Goal: Task Accomplishment & Management: Use online tool/utility

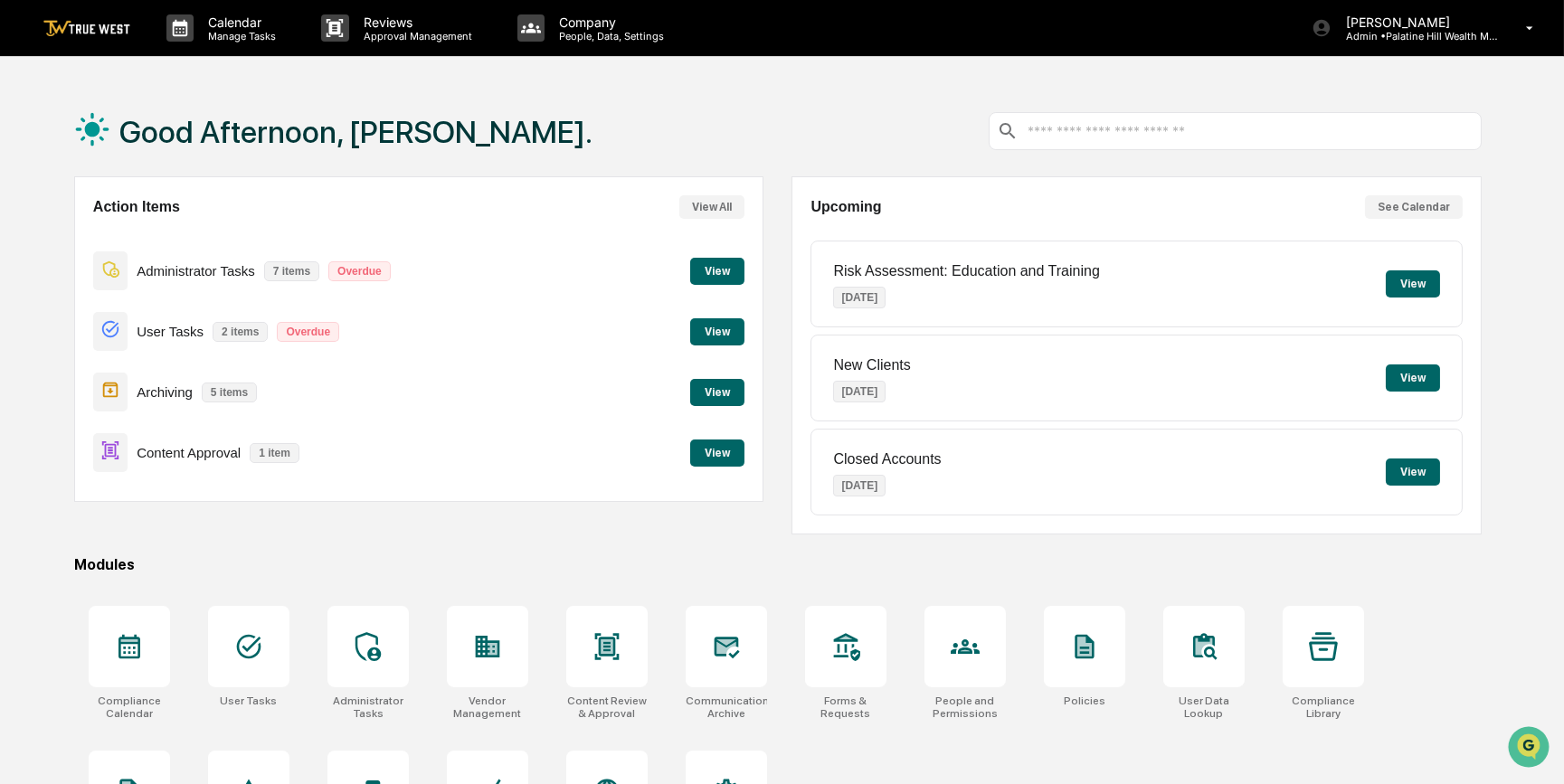
click at [720, 457] on button "View" at bounding box center [718, 453] width 55 height 27
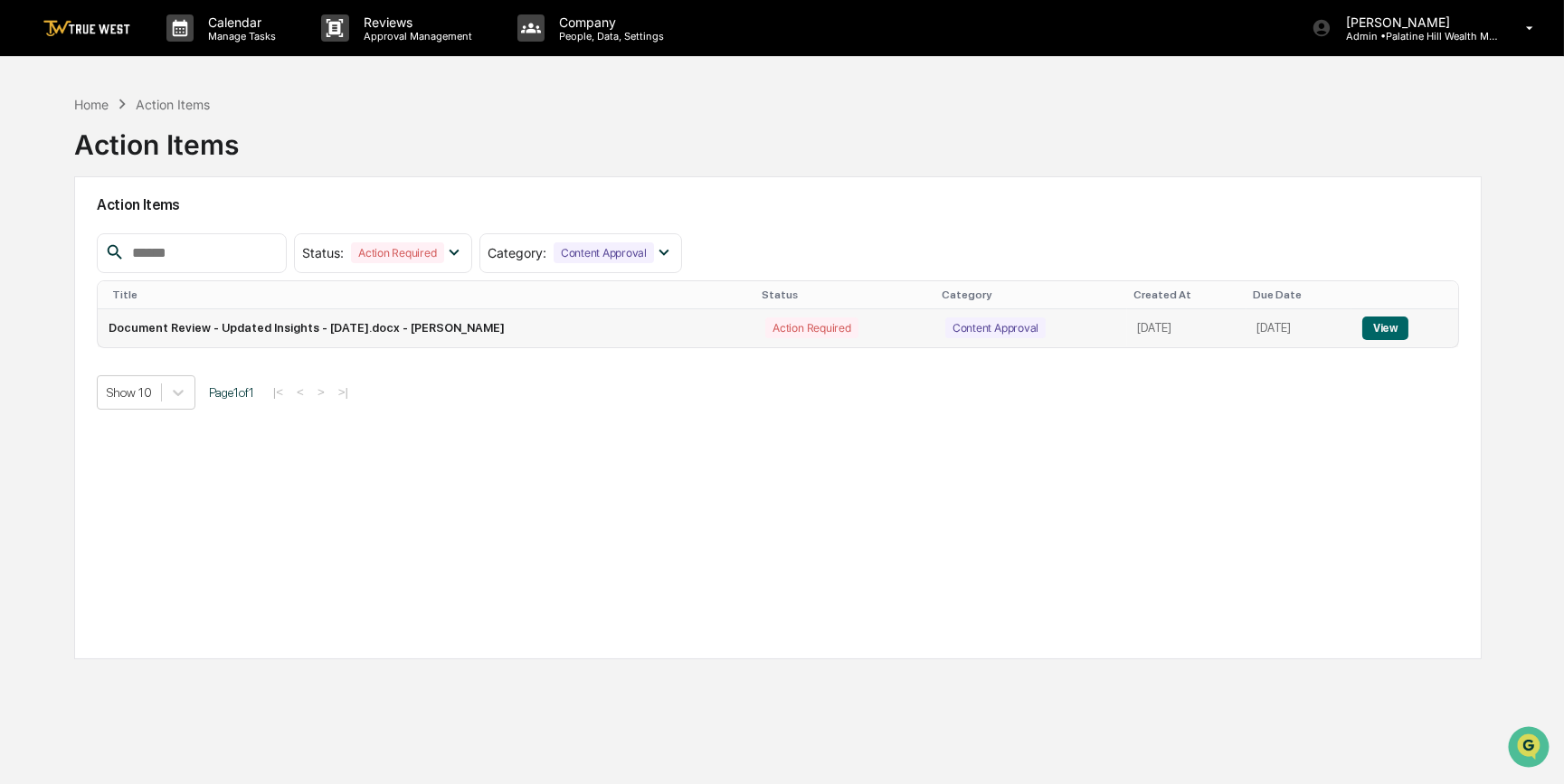
click at [1404, 325] on button "View" at bounding box center [1385, 328] width 47 height 24
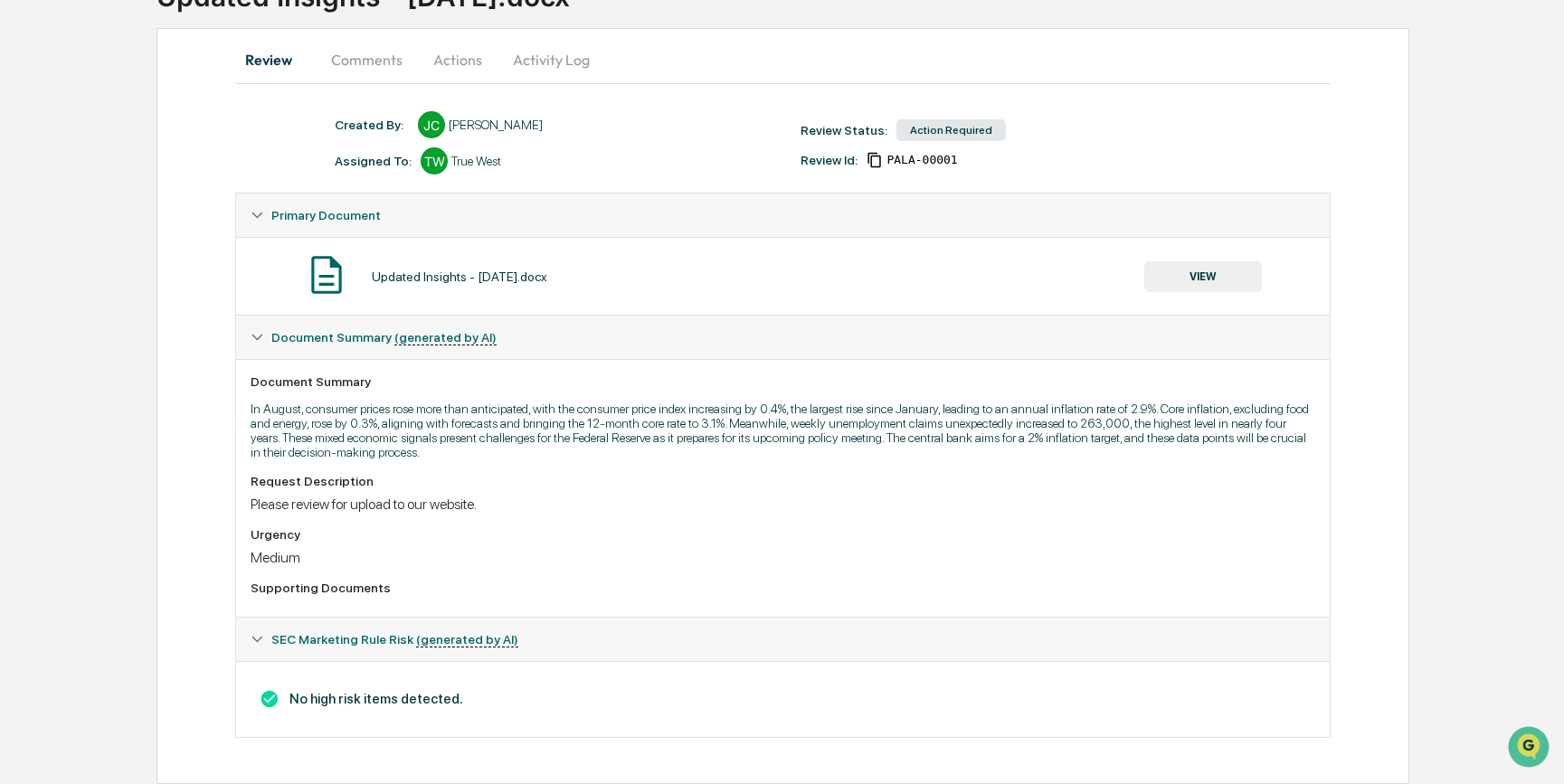
scroll to position [157, 0]
click at [1221, 265] on button "VIEW" at bounding box center [1203, 277] width 118 height 31
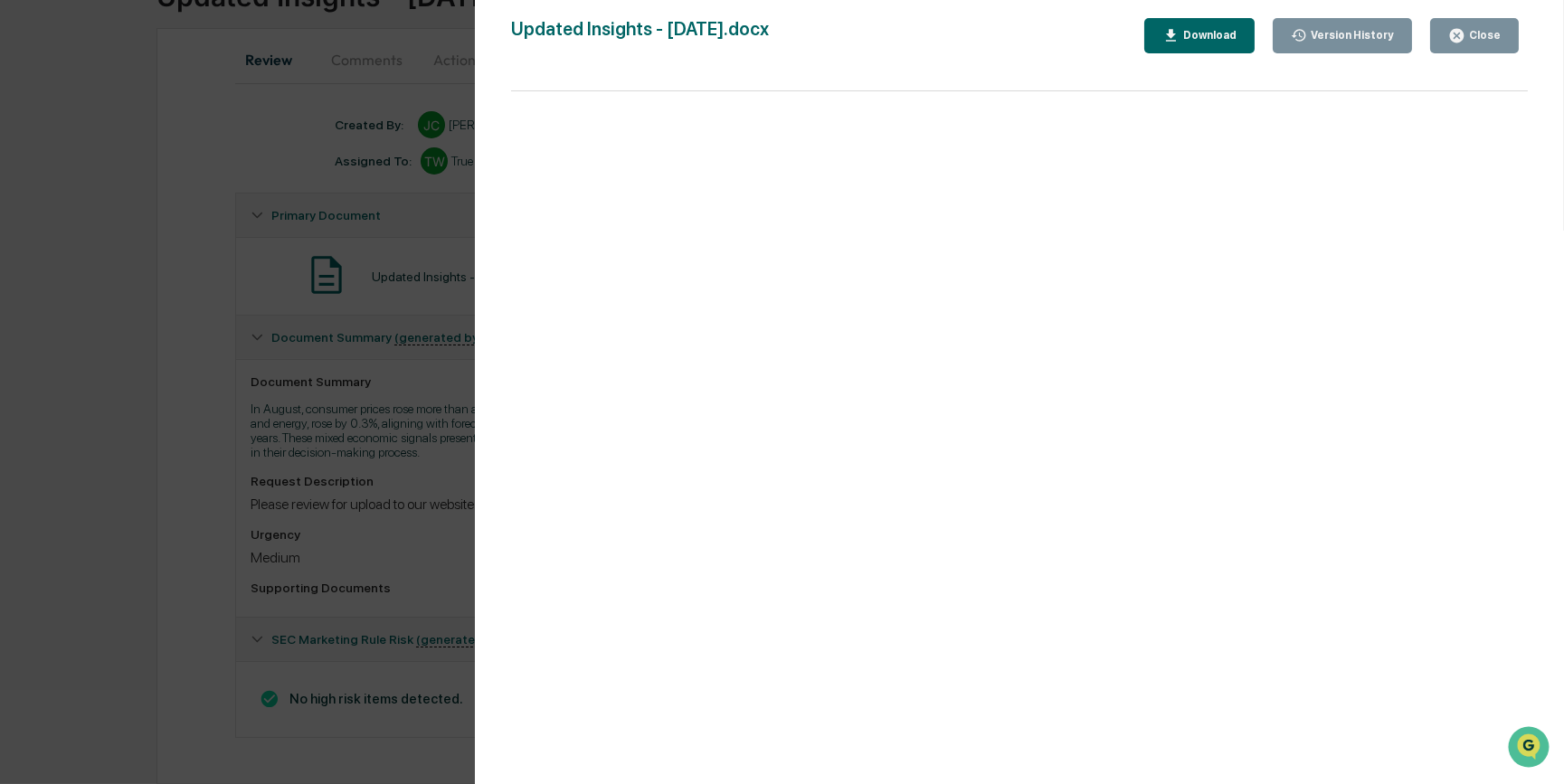
click at [190, 266] on div "Version History [DATE] 05:15 PM [PERSON_NAME] Updated Insights - [DATE].docx Cl…" at bounding box center [782, 392] width 1564 height 784
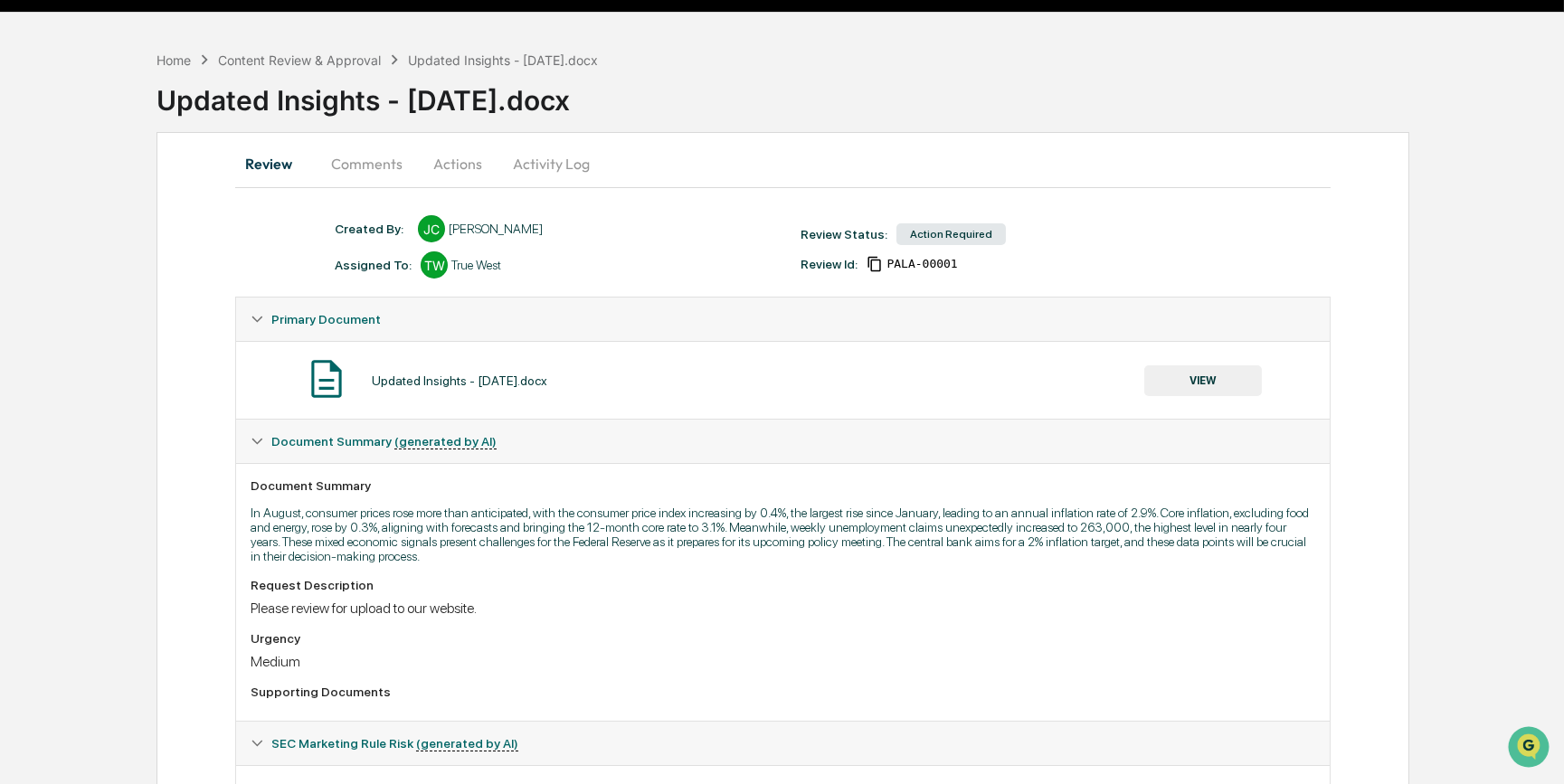
scroll to position [0, 0]
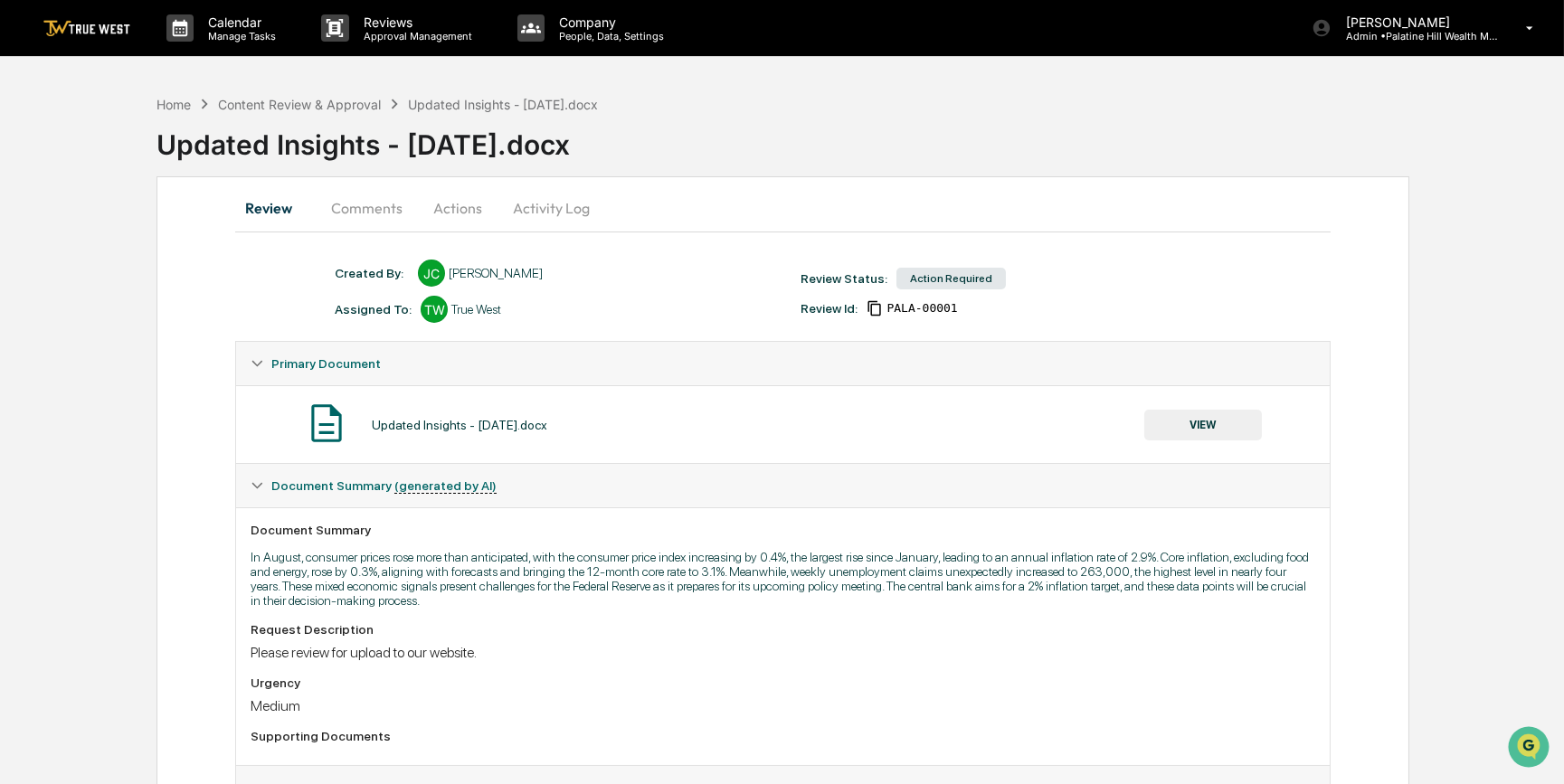
click at [457, 205] on button "Actions" at bounding box center [457, 208] width 81 height 44
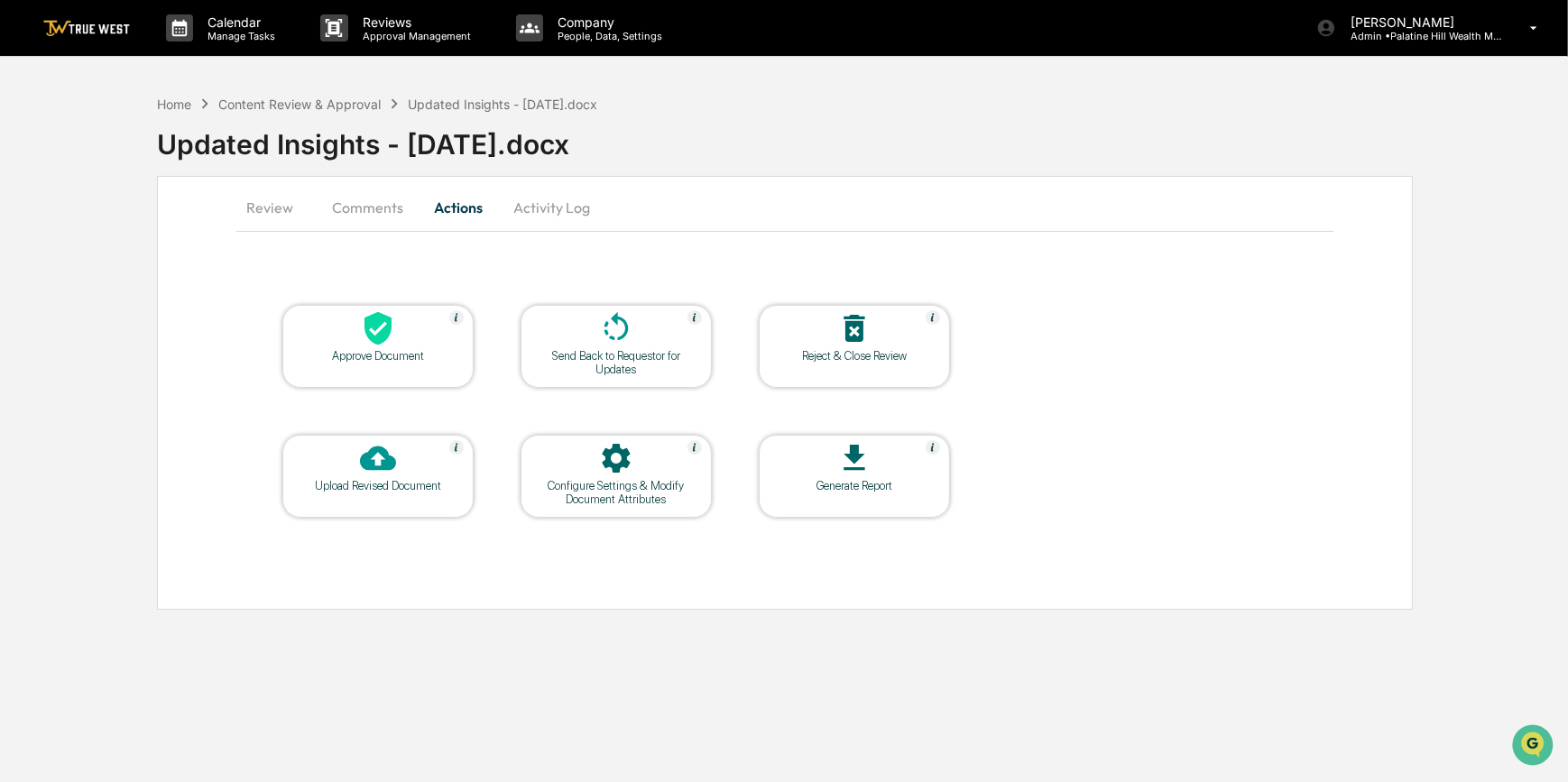
click at [399, 349] on div "Approve Document" at bounding box center [377, 356] width 163 height 14
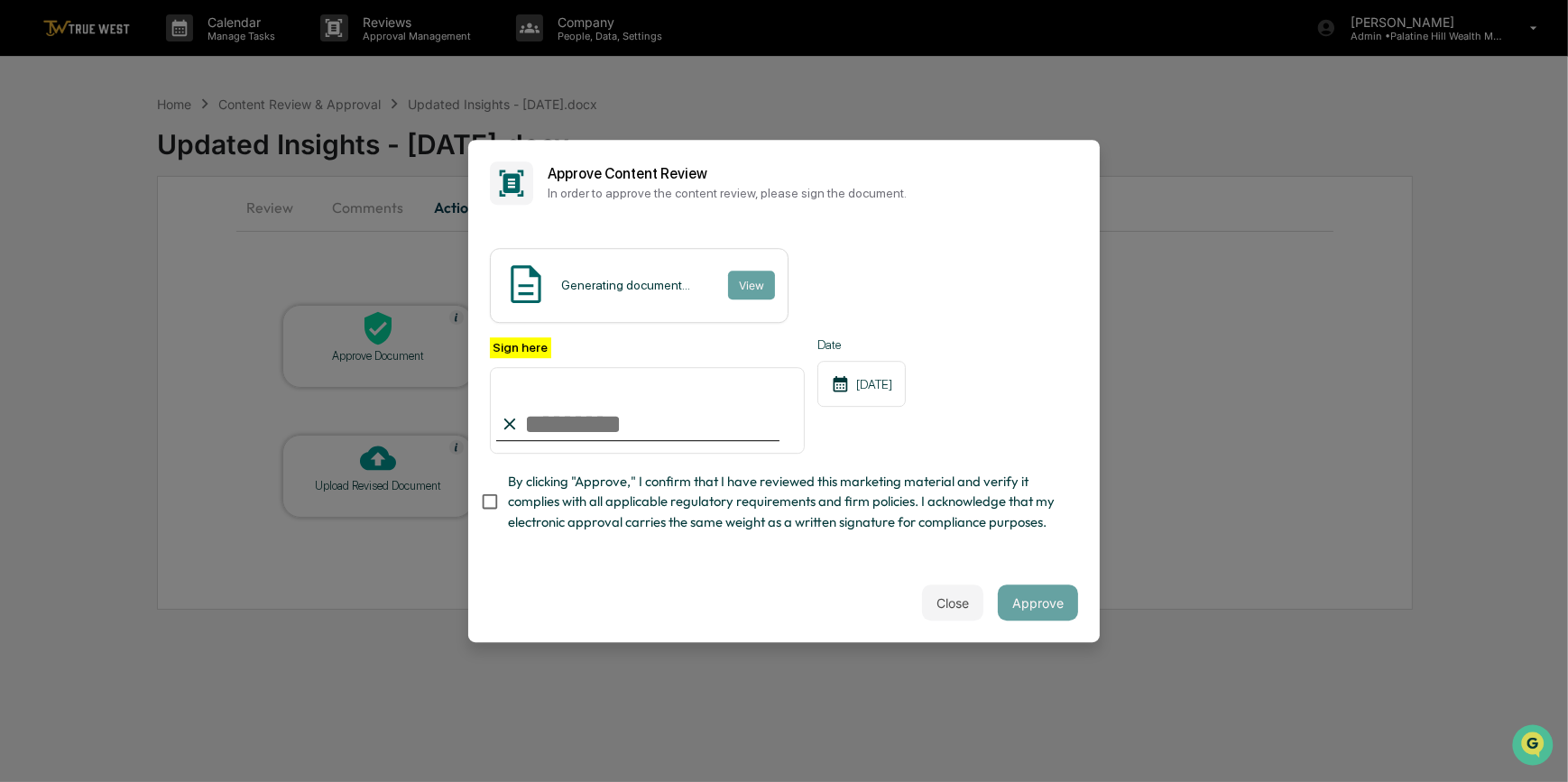
click at [625, 407] on input "Sign here" at bounding box center [647, 410] width 315 height 86
type input "*********"
click at [758, 276] on button "View" at bounding box center [750, 286] width 47 height 29
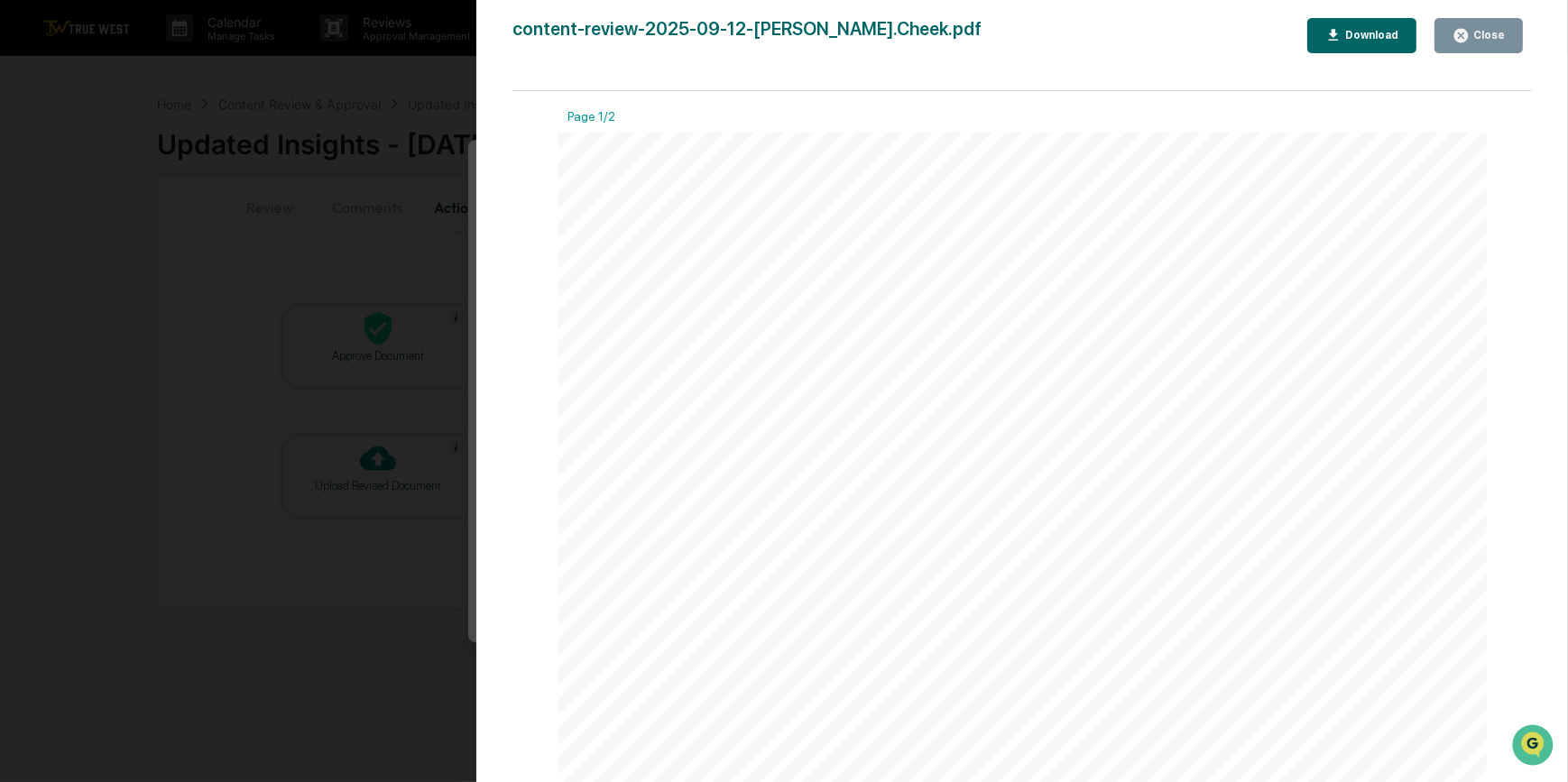
click at [386, 167] on div "Version History [DATE] 09:46 PM [PERSON_NAME] content-review-2025-09-12-[PERSON…" at bounding box center [784, 391] width 1568 height 782
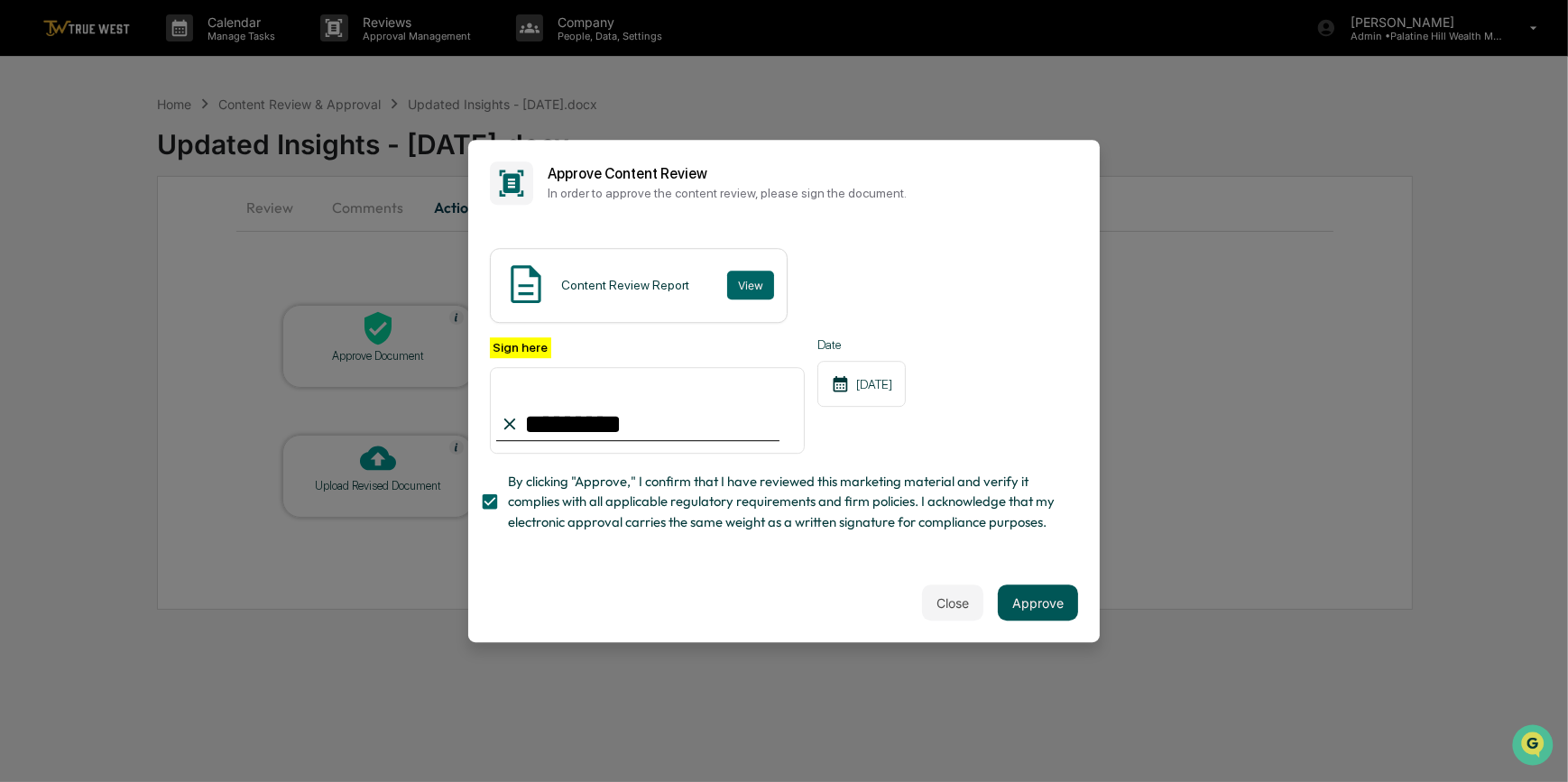
click at [1053, 609] on button "Approve" at bounding box center [1038, 603] width 80 height 36
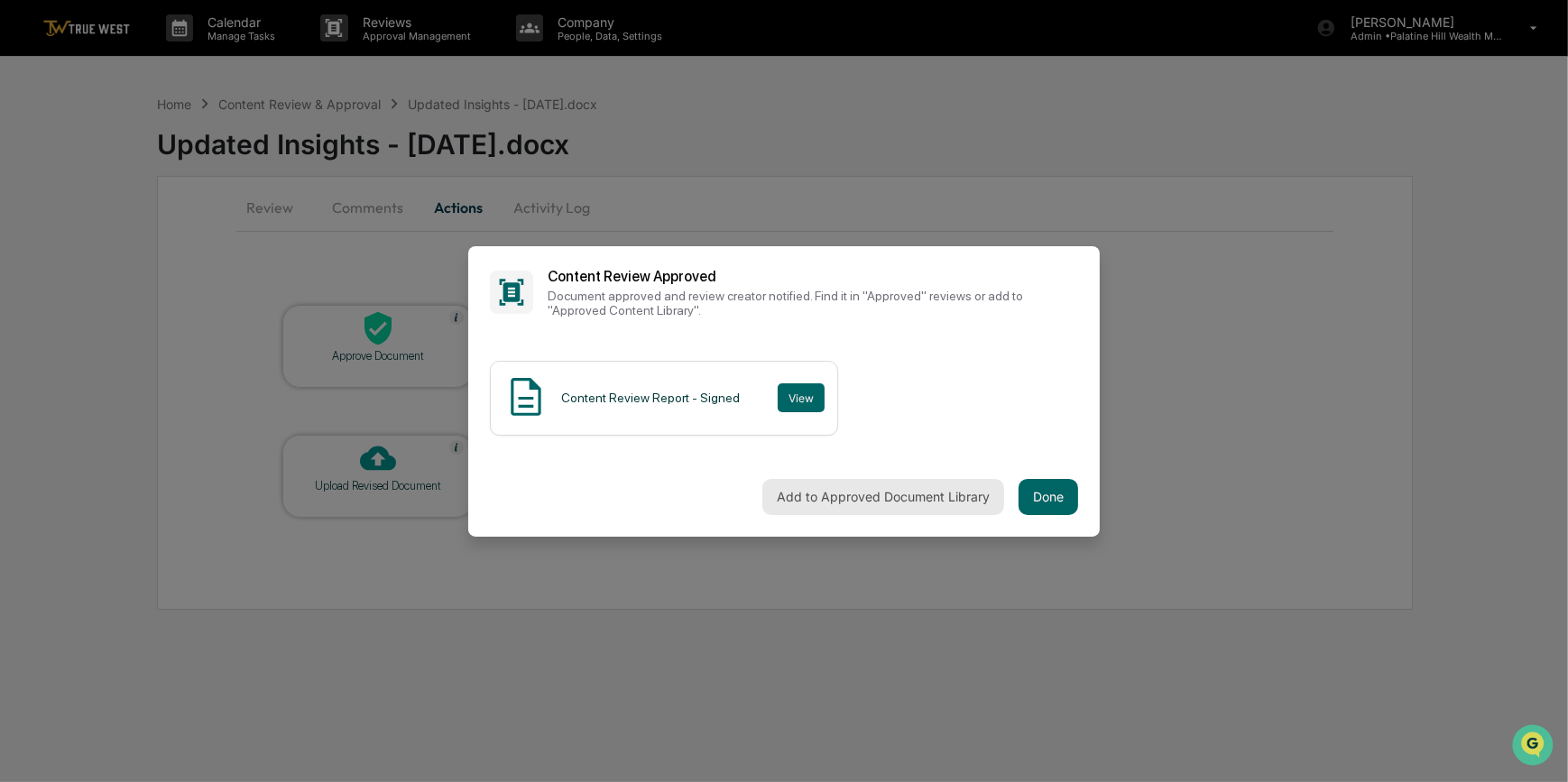
click at [898, 501] on button "Add to Approved Document Library" at bounding box center [883, 497] width 242 height 36
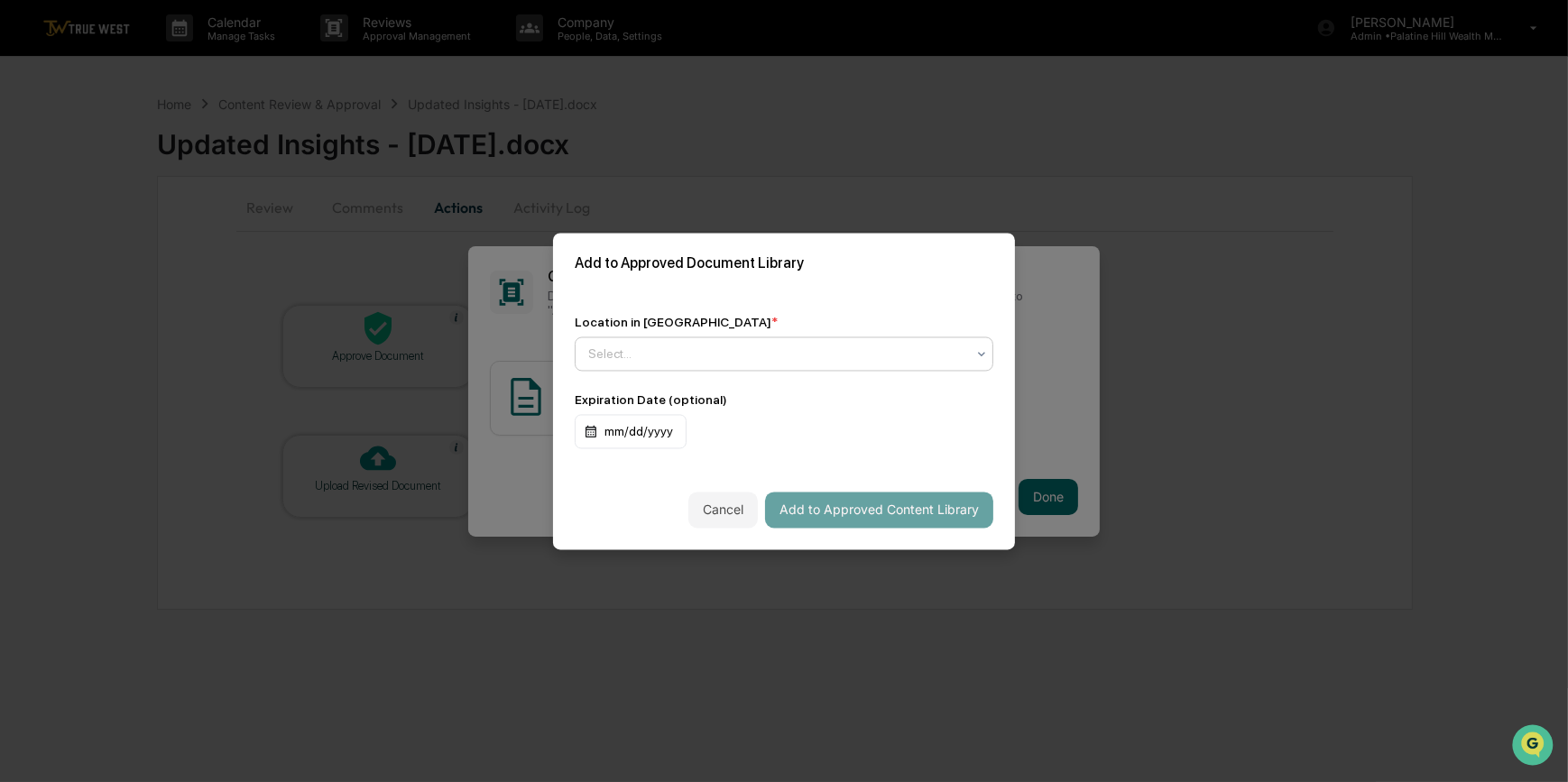
click at [656, 353] on div at bounding box center [777, 354] width 377 height 18
click at [767, 295] on div "Location in Library * Use Up and Down to choose options, press Enter to select …" at bounding box center [784, 381] width 462 height 176
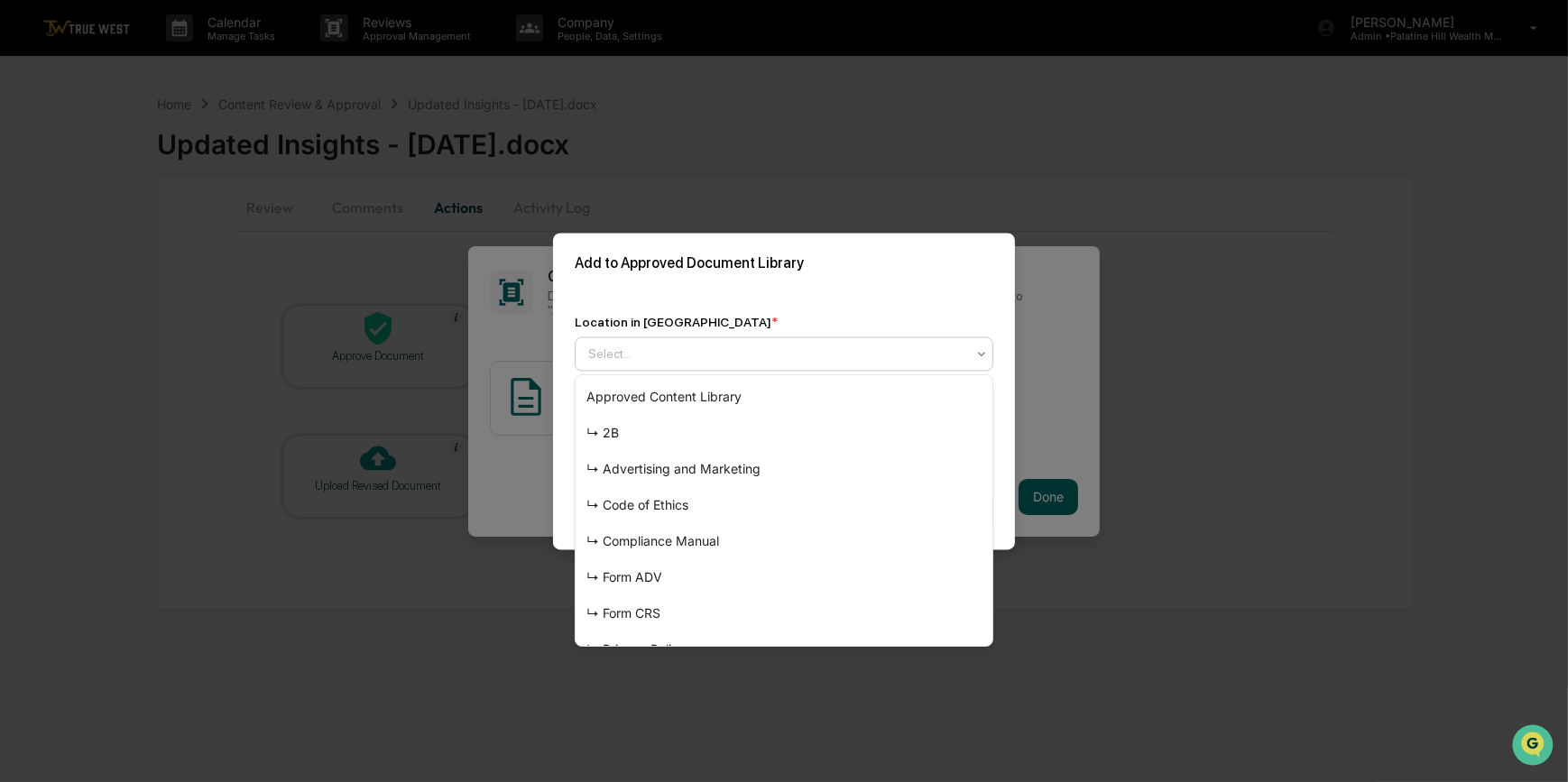
click at [638, 348] on div at bounding box center [777, 354] width 377 height 18
click at [636, 409] on div "Approved Content Library" at bounding box center [784, 397] width 417 height 36
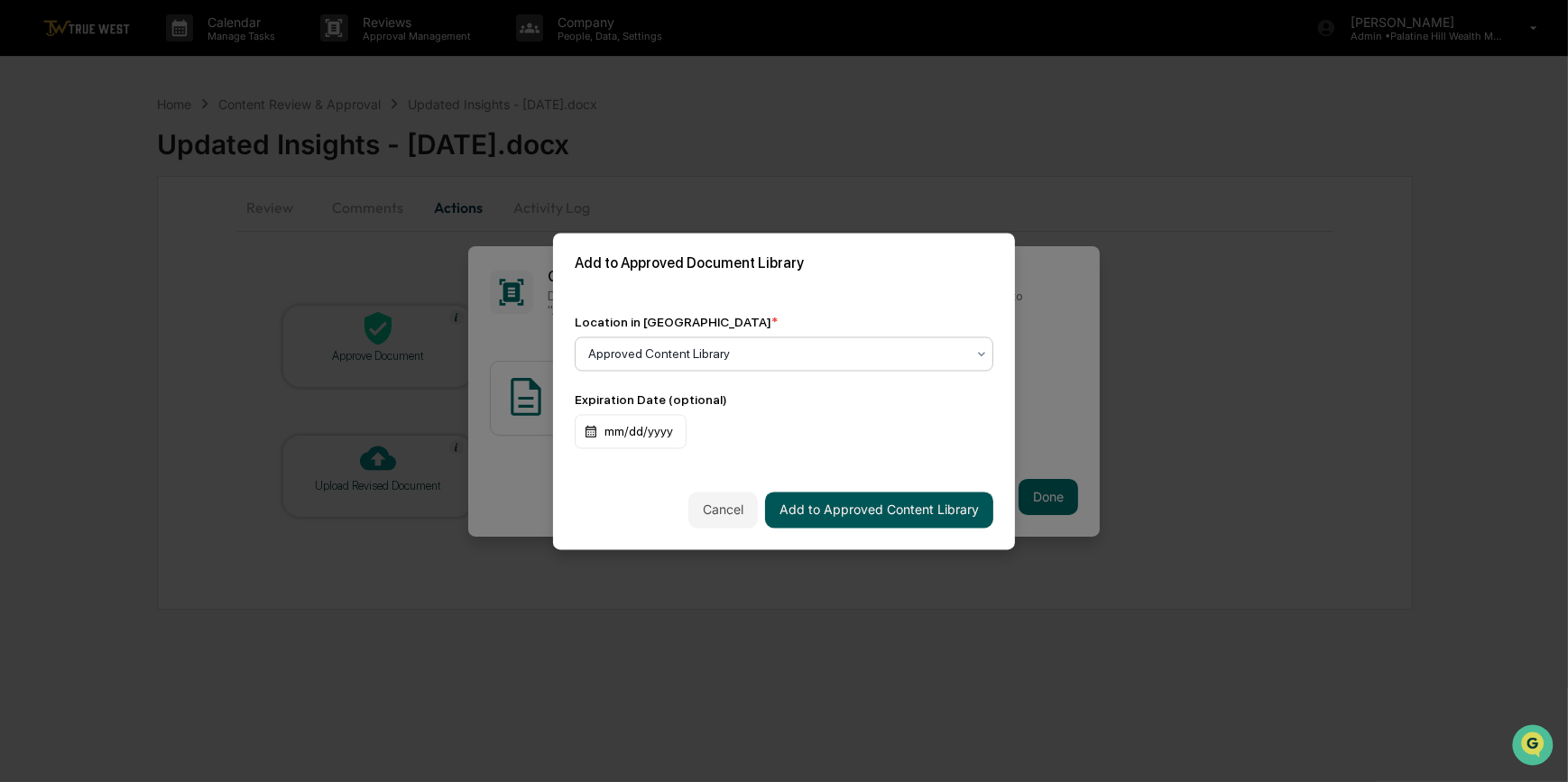
click at [900, 527] on button "Add to Approved Content Library" at bounding box center [879, 509] width 228 height 36
